Goal: Find specific page/section: Find specific page/section

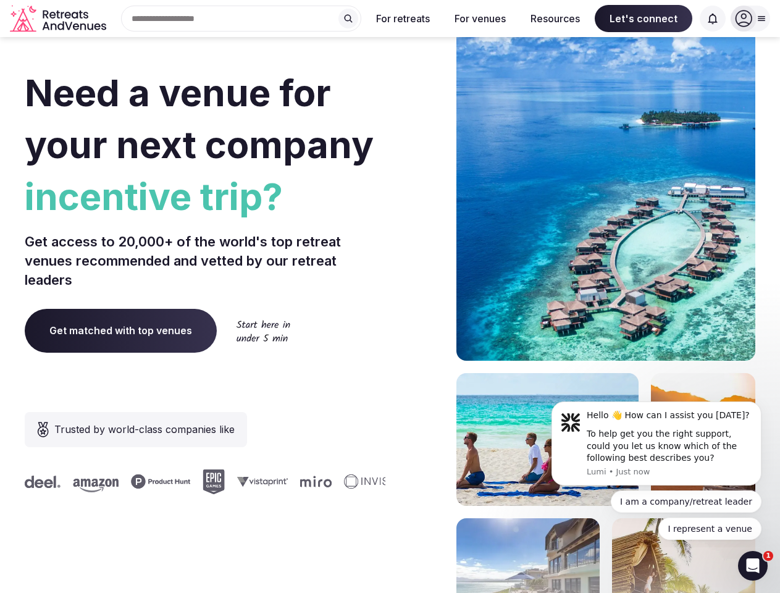
click at [390, 296] on div "Need a venue for your next company incentive trip? Get access to 20,000+ of the…" at bounding box center [390, 370] width 730 height 744
click at [241, 19] on div "Search Popular Destinations [GEOGRAPHIC_DATA], [GEOGRAPHIC_DATA] [GEOGRAPHIC_DA…" at bounding box center [236, 19] width 250 height 26
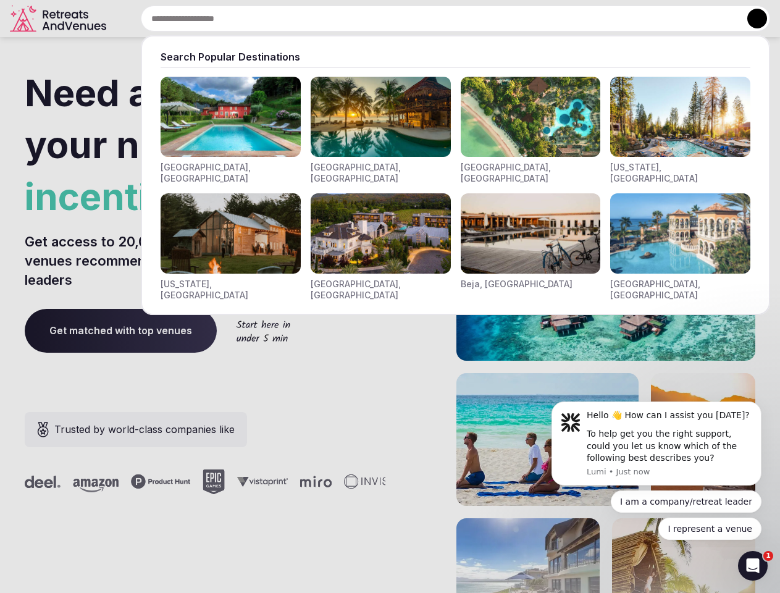
click at [348, 19] on input "text" at bounding box center [455, 19] width 629 height 26
click at [403, 19] on input "text" at bounding box center [455, 19] width 629 height 26
click at [480, 19] on input "text" at bounding box center [455, 19] width 629 height 26
click at [555, 19] on input "text" at bounding box center [455, 19] width 629 height 26
click at [643, 19] on input "text" at bounding box center [455, 19] width 629 height 26
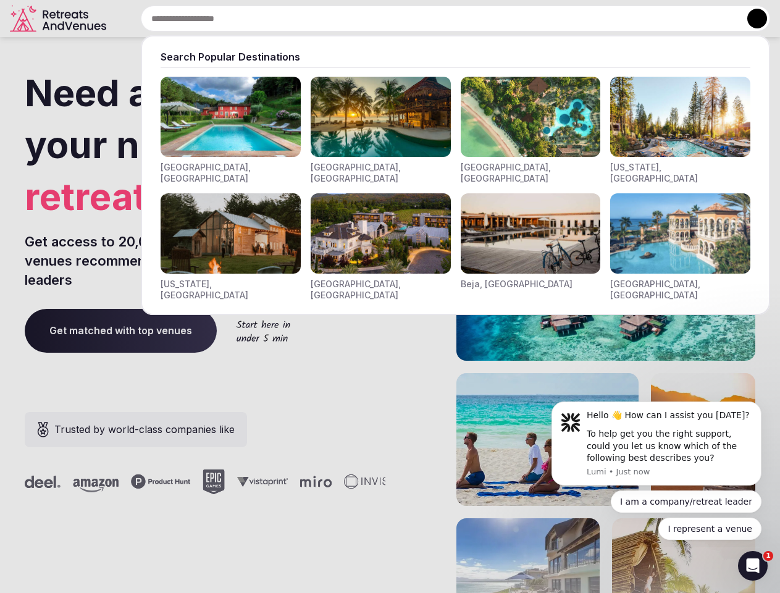
click at [712, 19] on input "text" at bounding box center [455, 19] width 629 height 26
